Goal: Transaction & Acquisition: Purchase product/service

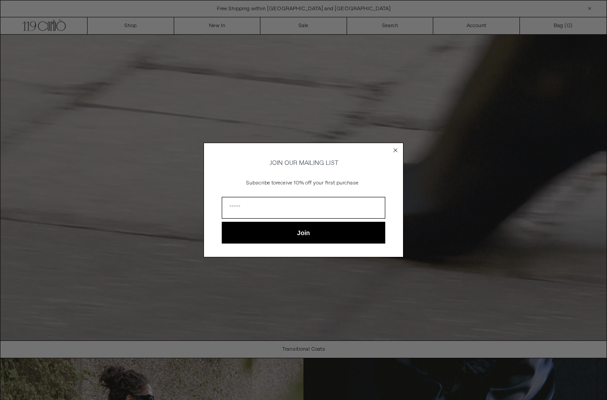
click at [396, 149] on circle "Close dialog" at bounding box center [395, 150] width 8 height 8
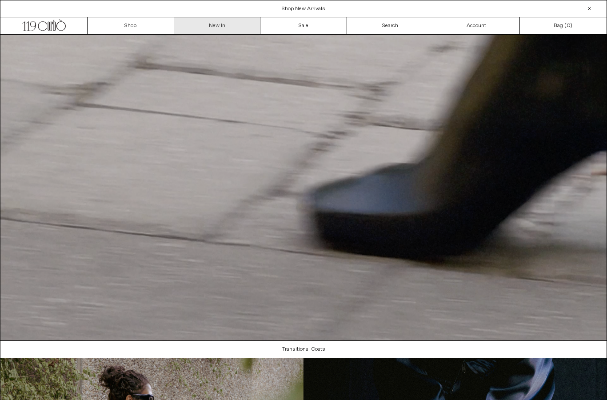
click at [212, 28] on link "New In" at bounding box center [217, 25] width 87 height 17
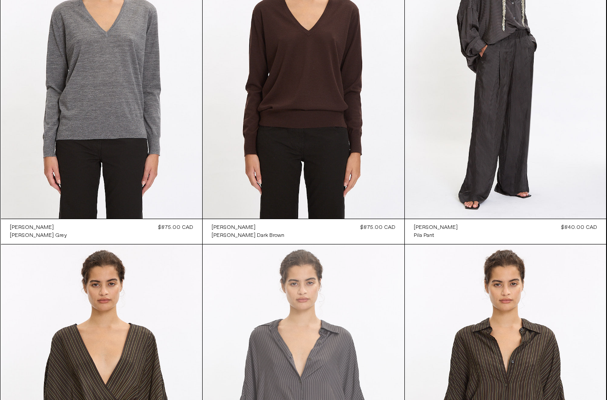
scroll to position [10962, 0]
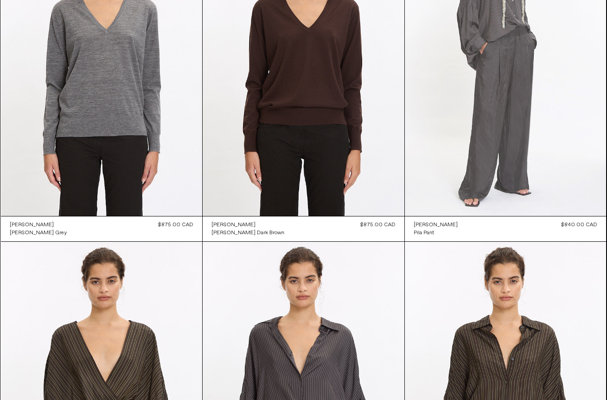
click at [508, 136] on at bounding box center [506, 65] width 202 height 302
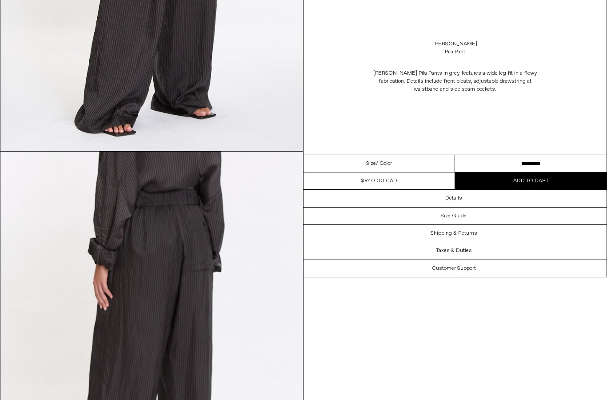
scroll to position [687, 0]
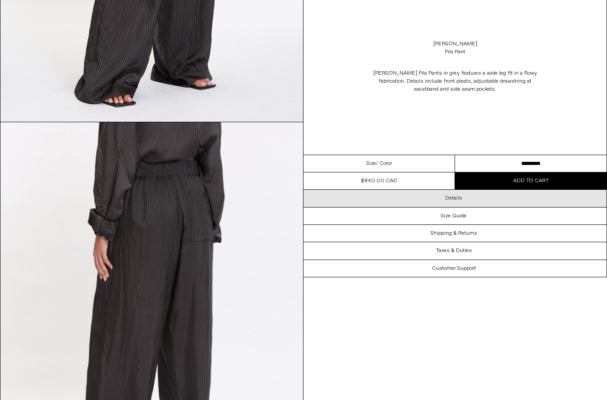
click at [460, 196] on h3 "Details" at bounding box center [453, 198] width 17 height 6
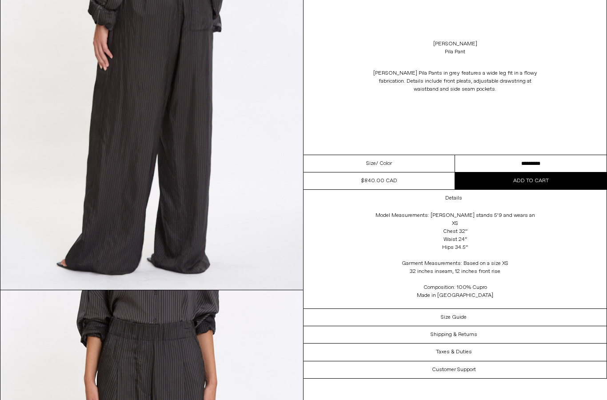
scroll to position [913, 0]
